Goal: Task Accomplishment & Management: Use online tool/utility

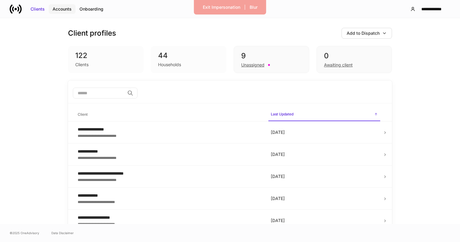
click at [61, 8] on div "Accounts" at bounding box center [62, 9] width 19 height 6
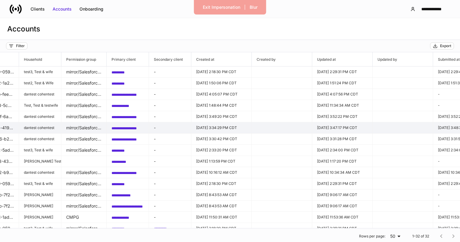
scroll to position [0, 449]
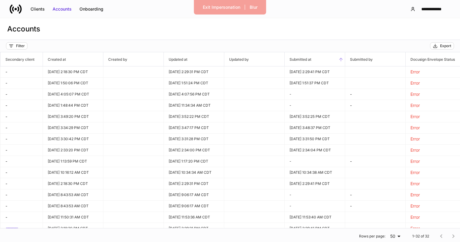
click at [338, 64] on span "Submitted at" at bounding box center [314, 59] width 60 height 14
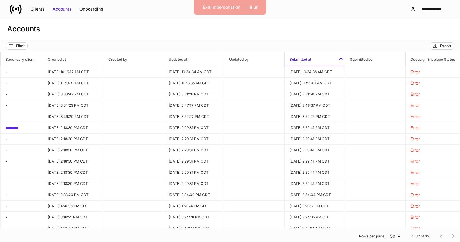
click at [339, 58] on icon at bounding box center [340, 59] width 5 height 5
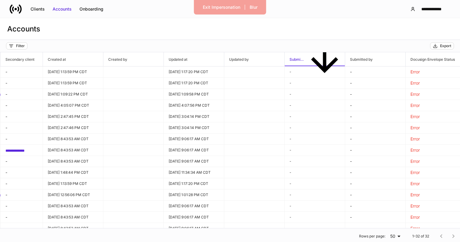
click at [339, 58] on icon at bounding box center [324, 59] width 40 height 40
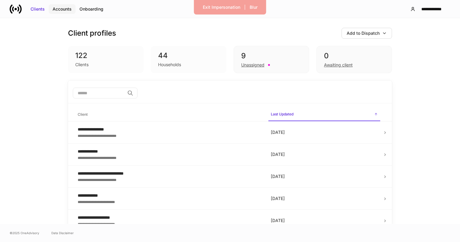
click at [54, 8] on div "Accounts" at bounding box center [62, 9] width 19 height 6
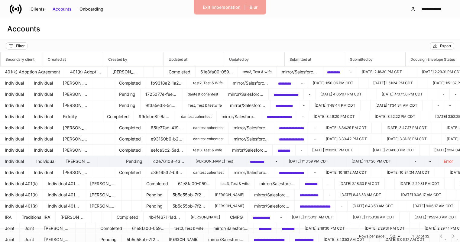
scroll to position [0, 449]
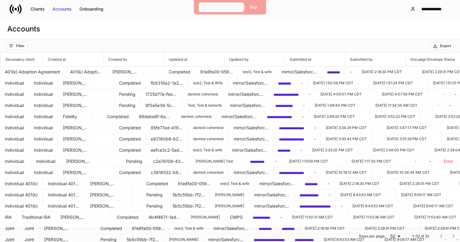
click at [220, 9] on div "Exit Impersonation" at bounding box center [221, 7] width 37 height 6
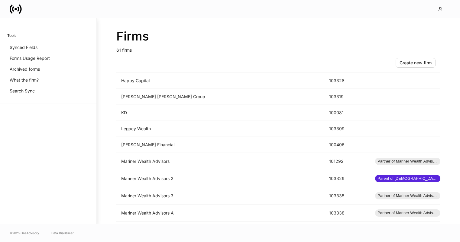
scroll to position [522, 0]
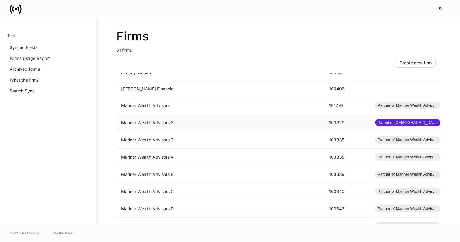
click at [199, 126] on td "Mariner Wealth Advisors 2" at bounding box center [220, 122] width 208 height 17
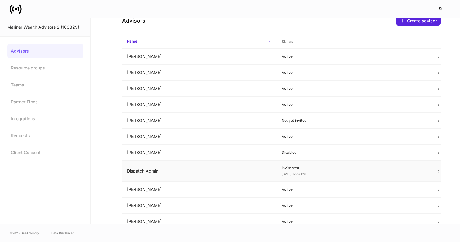
click at [249, 169] on td "Dispatch Admin" at bounding box center [199, 171] width 155 height 21
click at [24, 14] on link at bounding box center [18, 9] width 17 height 12
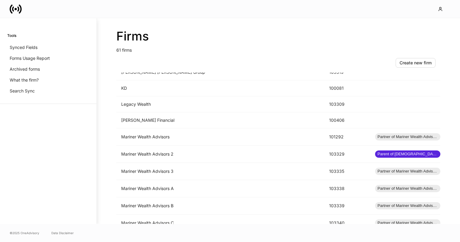
scroll to position [535, 0]
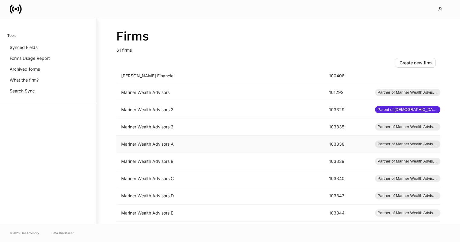
click at [148, 142] on td "Mariner Wealth Advisors A" at bounding box center [220, 144] width 208 height 17
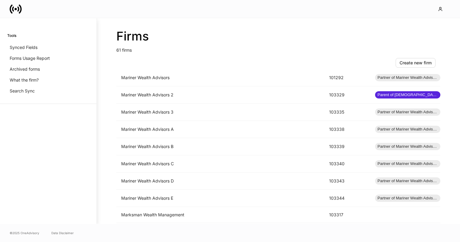
scroll to position [514, 0]
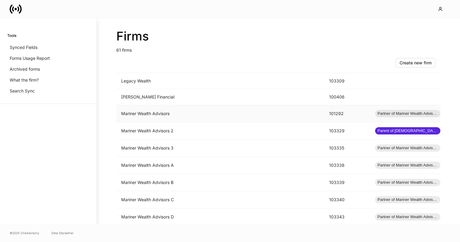
click at [164, 115] on td "Mariner Wealth Advisors" at bounding box center [220, 113] width 208 height 17
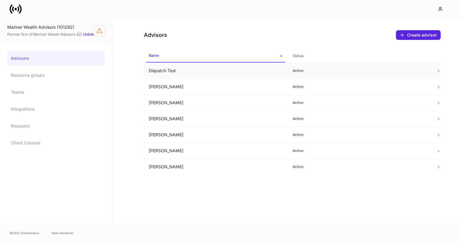
click at [174, 72] on td "Dispatch Test" at bounding box center [216, 71] width 144 height 16
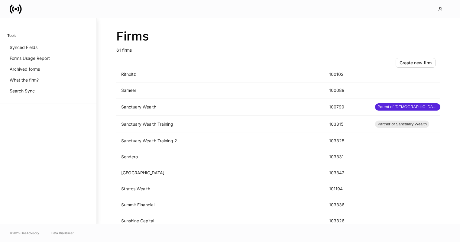
scroll to position [779, 0]
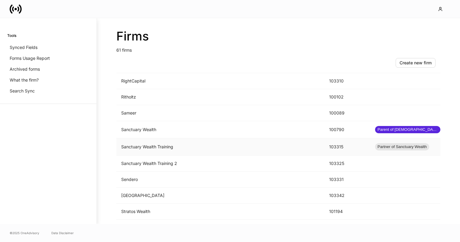
click at [205, 149] on td "Sanctuary Wealth Training" at bounding box center [220, 146] width 208 height 17
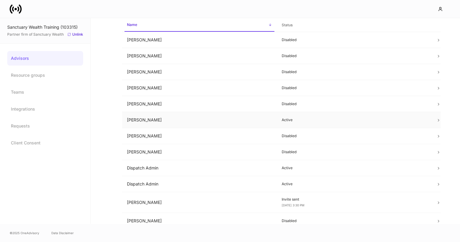
scroll to position [70, 0]
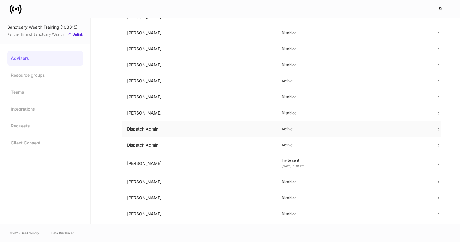
click at [207, 130] on td "Dispatch Admin" at bounding box center [199, 129] width 155 height 16
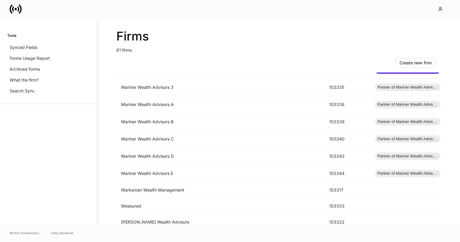
scroll to position [522, 0]
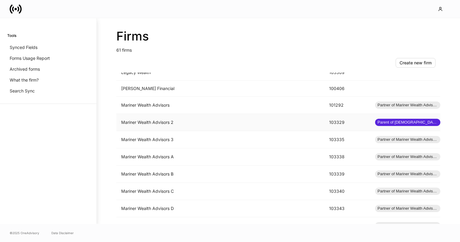
click at [206, 127] on td "Mariner Wealth Advisors 2" at bounding box center [220, 122] width 208 height 17
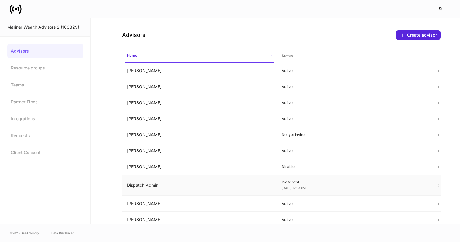
click at [238, 188] on td "Dispatch Admin" at bounding box center [199, 185] width 155 height 21
click at [48, 50] on link "Advisors" at bounding box center [45, 51] width 76 height 14
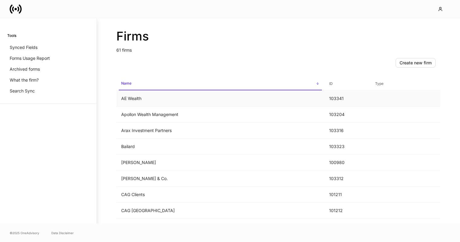
click at [180, 95] on td "AE Wealth" at bounding box center [220, 99] width 208 height 16
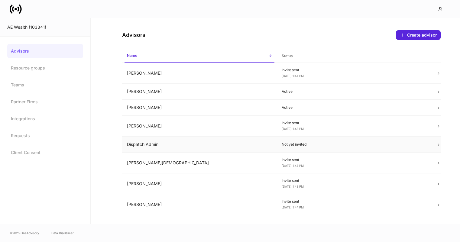
click at [158, 144] on td "Dispatch Admin" at bounding box center [199, 144] width 155 height 16
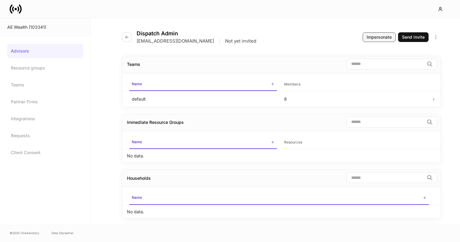
click at [372, 39] on div "Impersonate" at bounding box center [378, 37] width 25 height 6
